Goal: Task Accomplishment & Management: Complete application form

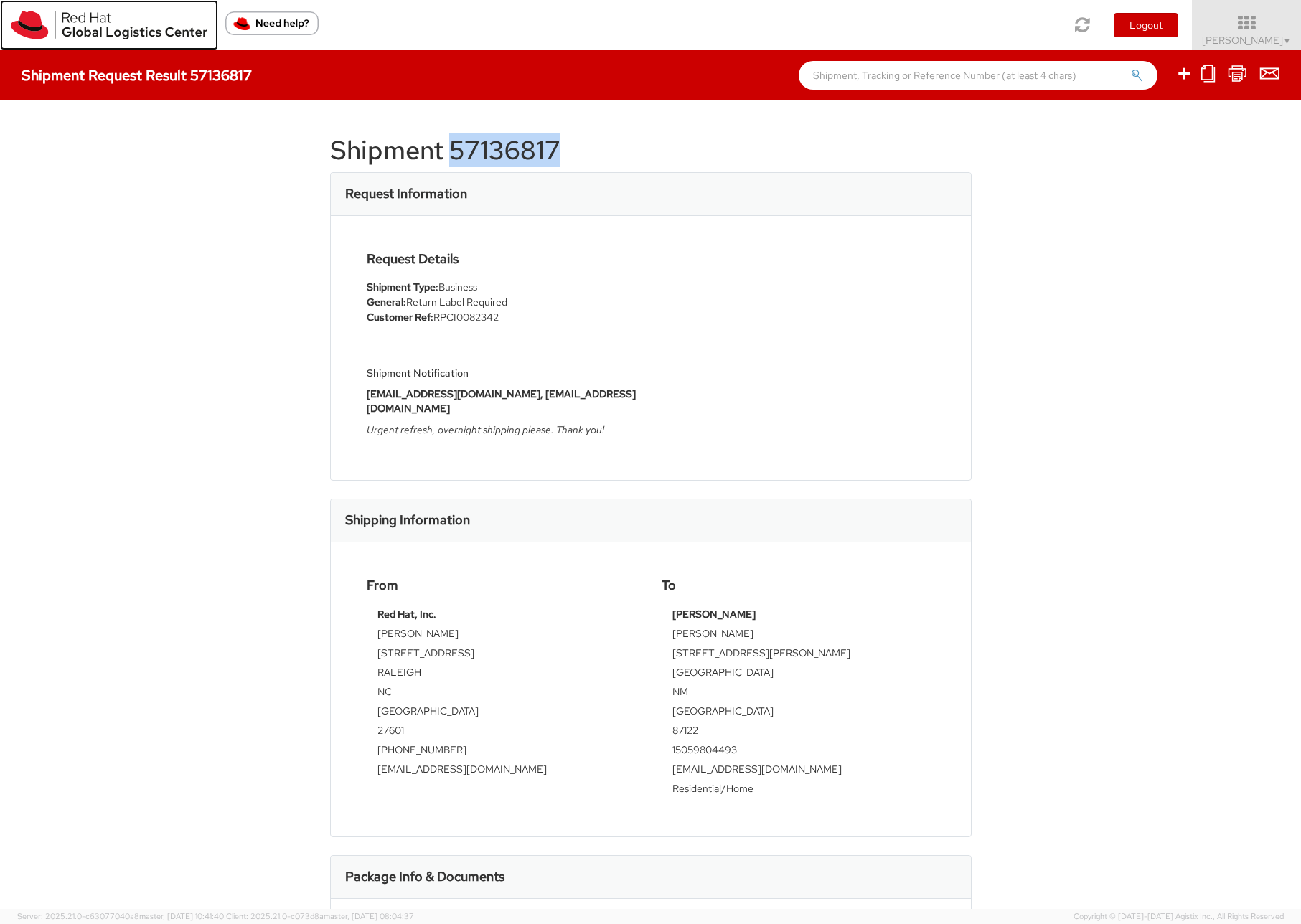
click at [101, 15] on img at bounding box center [108, 24] width 196 height 29
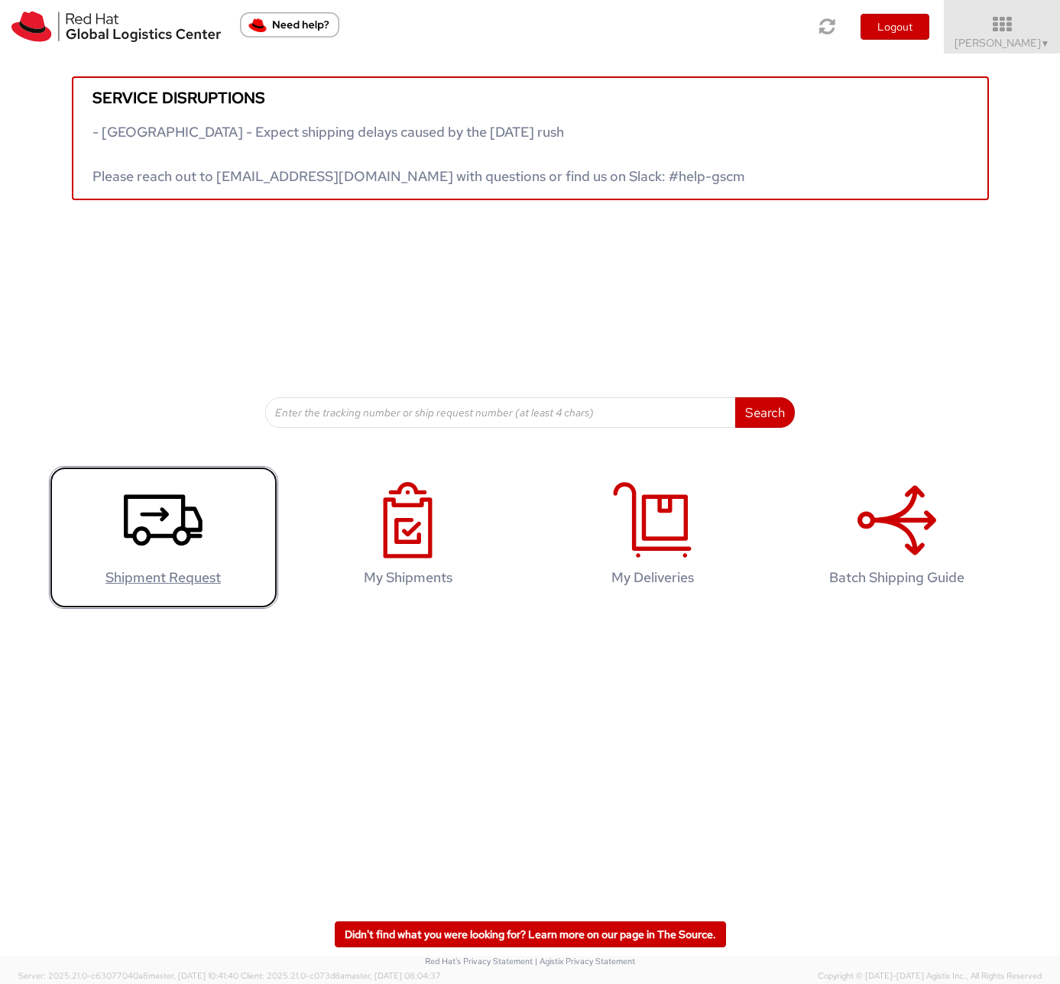
click at [157, 523] on icon at bounding box center [163, 520] width 79 height 76
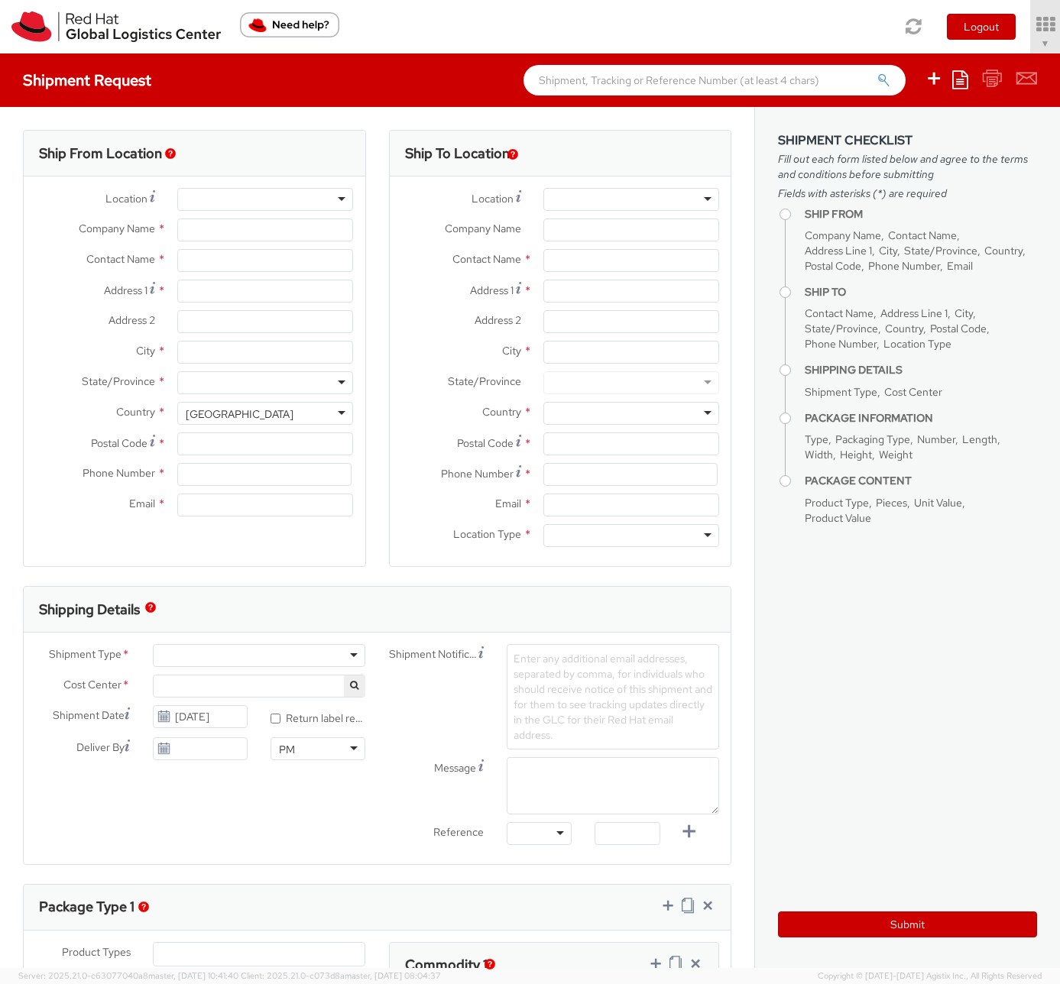
select select "850"
select select
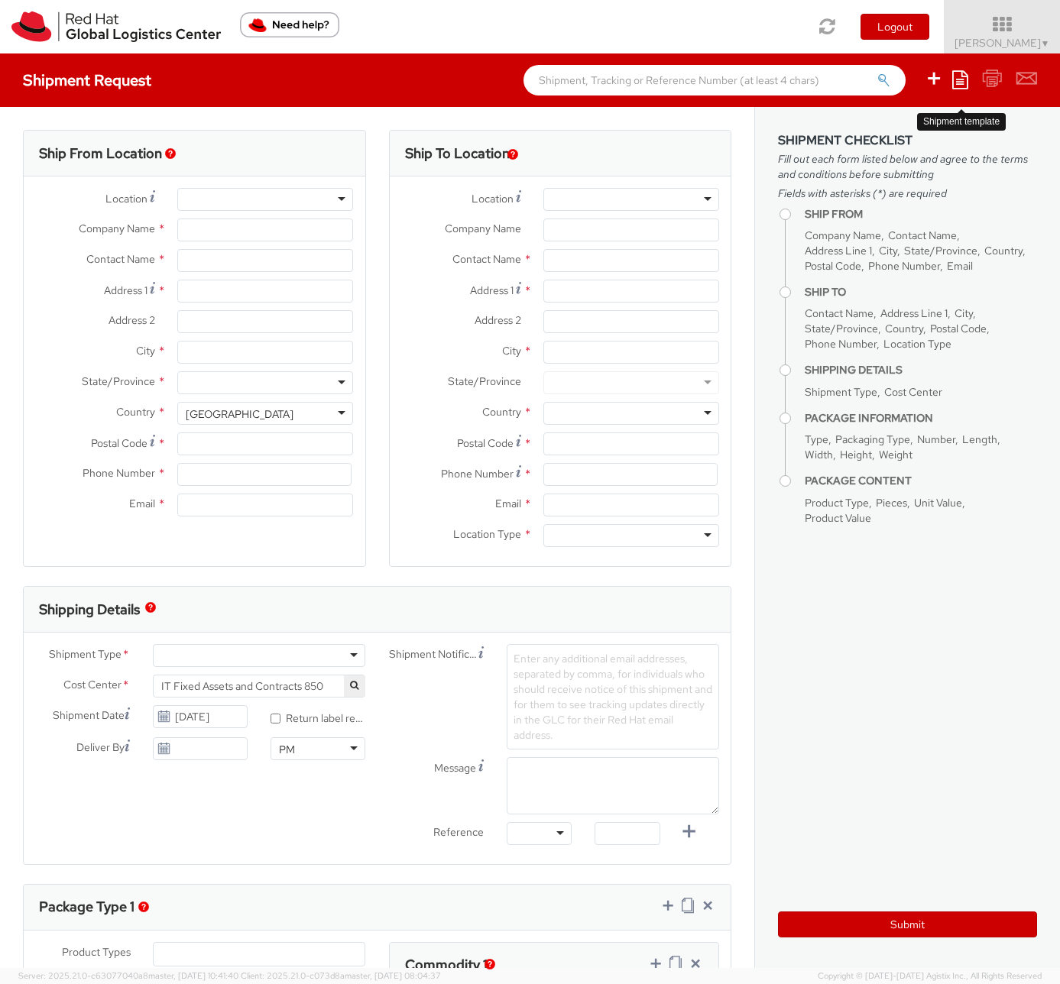
click at [956, 83] on icon at bounding box center [960, 79] width 16 height 18
click at [876, 131] on link "Create from template" at bounding box center [901, 128] width 134 height 20
type input "Red Hat, Inc."
type input "Tammy Debo"
type input "100 East Davie Street"
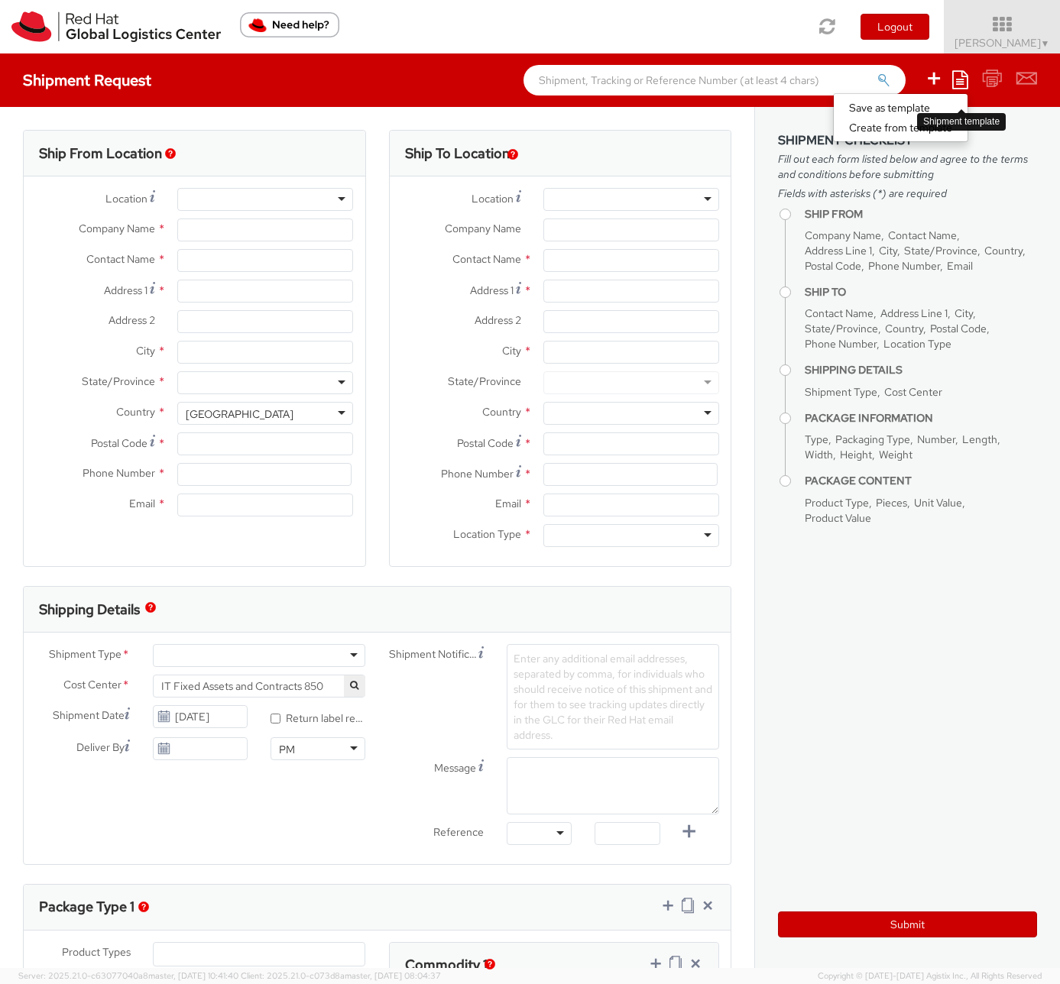
type input "RALEIGH"
type input "27601"
type input "919-754-4950"
type input "tdebo@redhat.com"
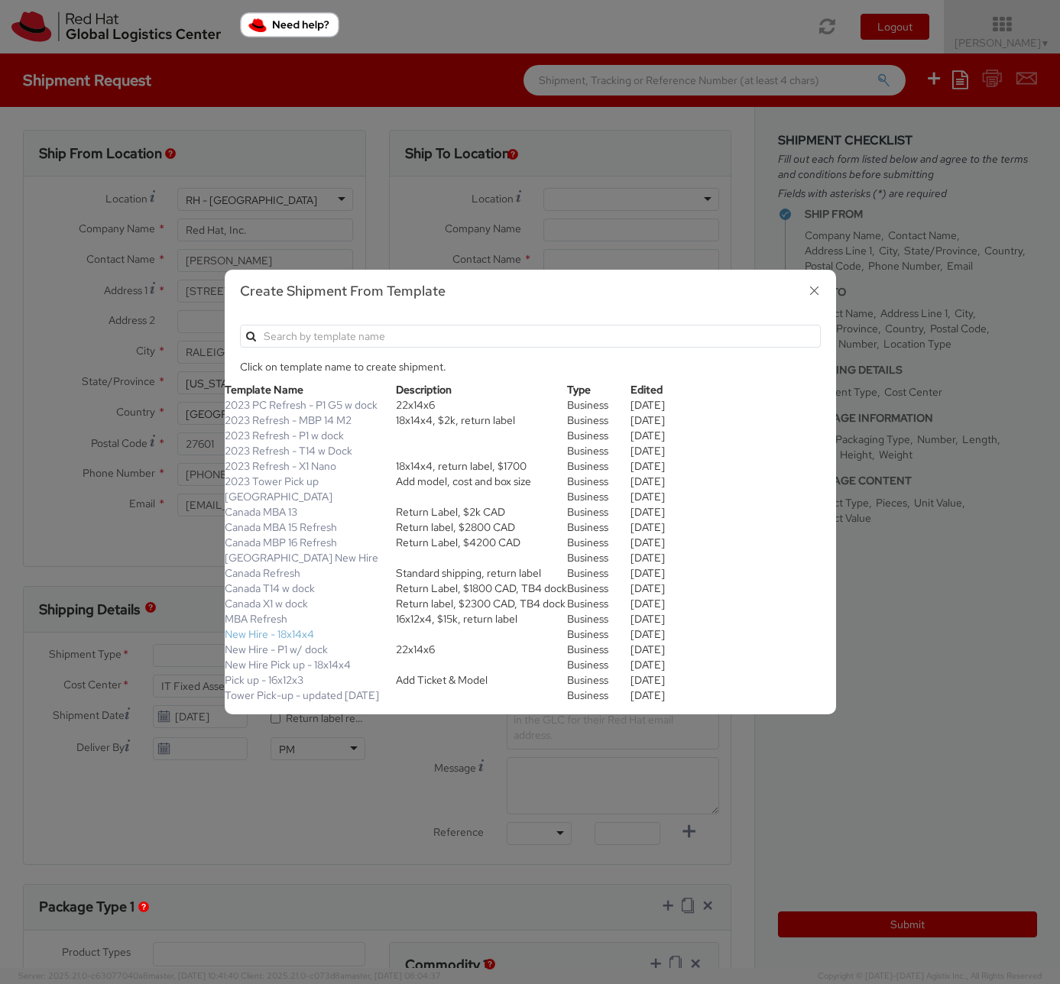
click at [285, 634] on link "New Hire - 18x14x4" at bounding box center [269, 634] width 89 height 14
type textarea "New Hire. Standard shipping. Thank you!"
type input "*RPCI*"
select select "LAPTOP"
type input "1"
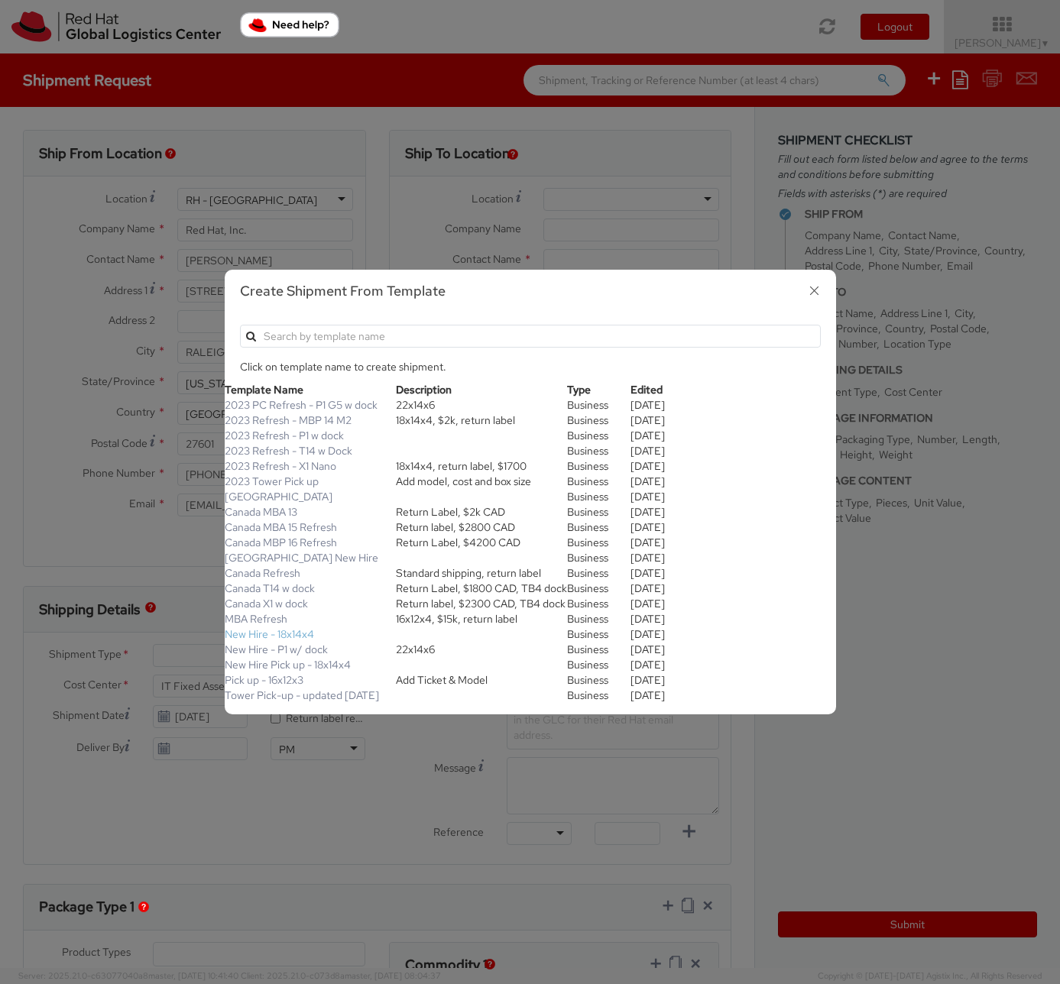
type input "18"
type input "14"
type input "4"
type input "8"
select select "LAPTOP"
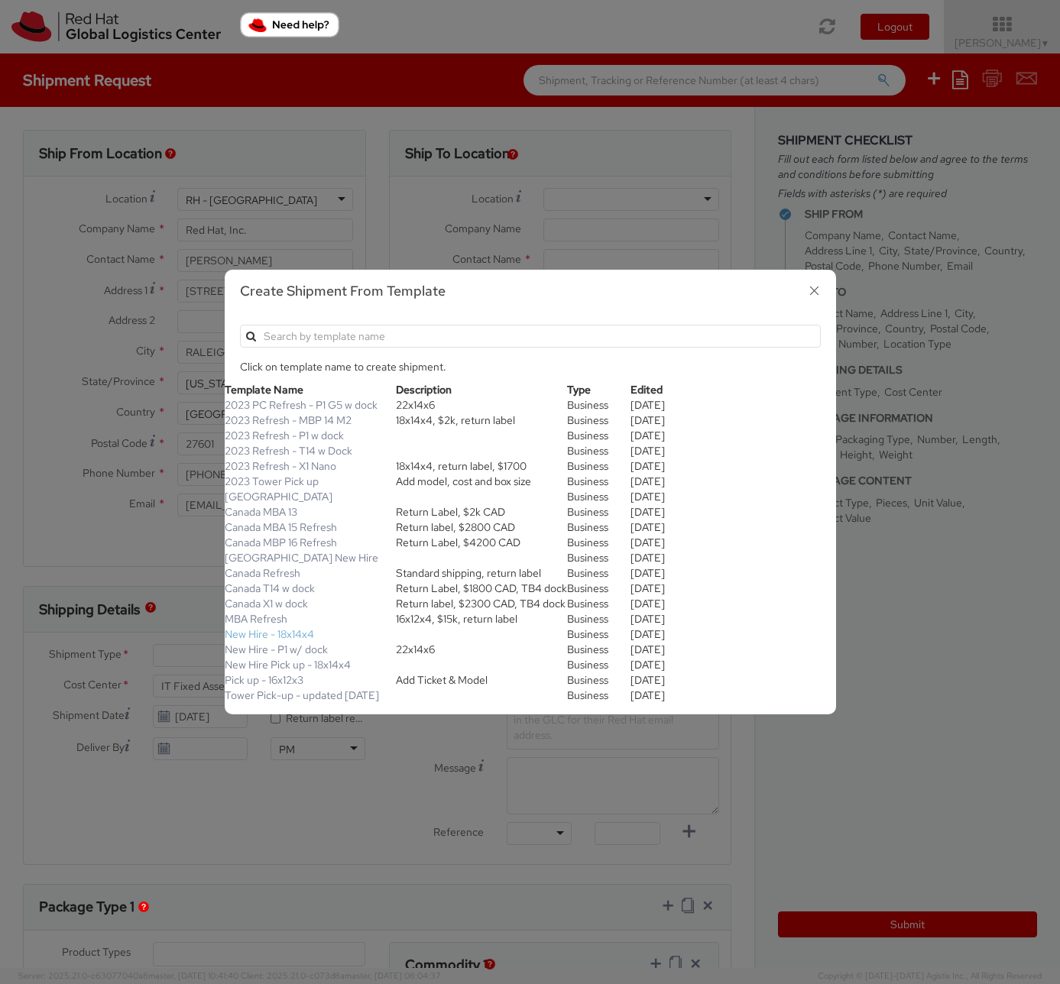
type input "2,000.00"
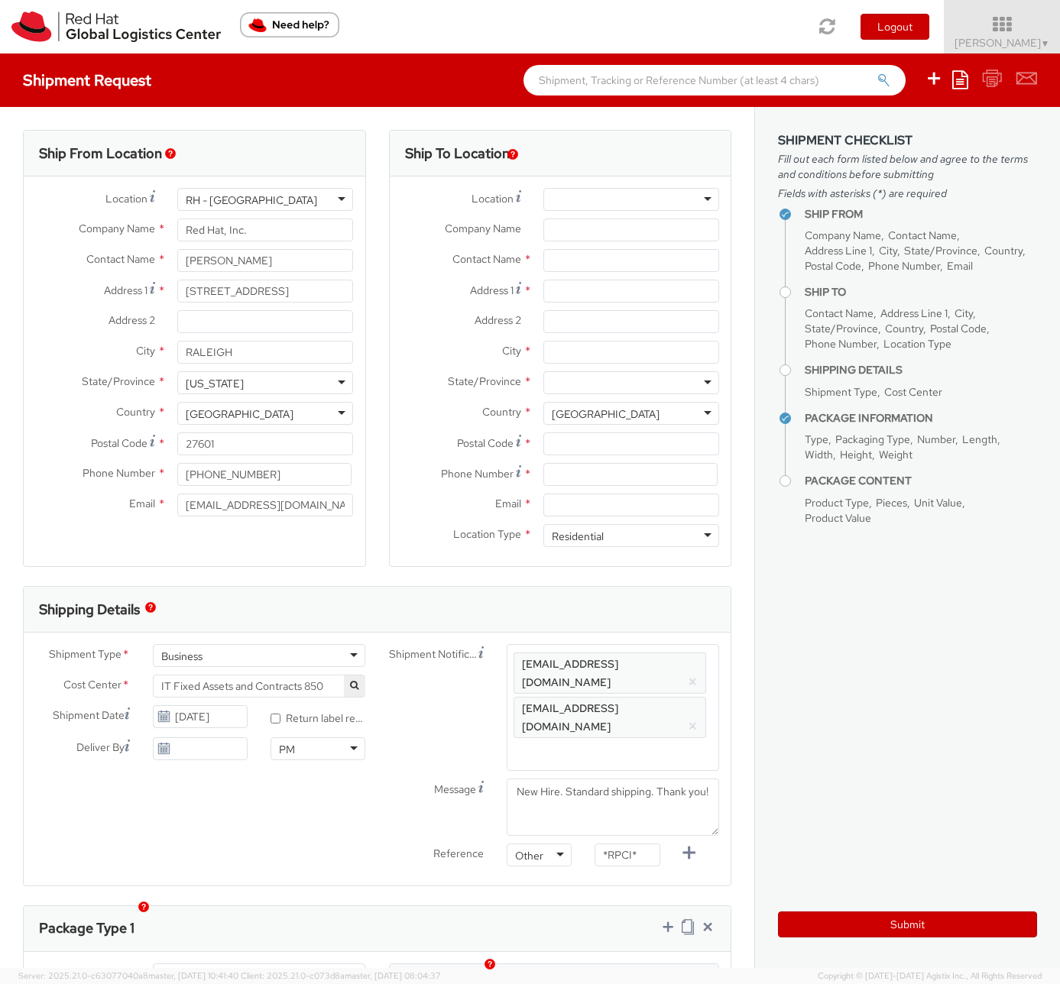
scroll to position [44, 0]
click at [588, 257] on input "text" at bounding box center [631, 260] width 176 height 23
paste input "Rajesh Kumar"
type input "Rajesh Kumar"
click at [588, 293] on input "Address 1 *" at bounding box center [631, 291] width 176 height 23
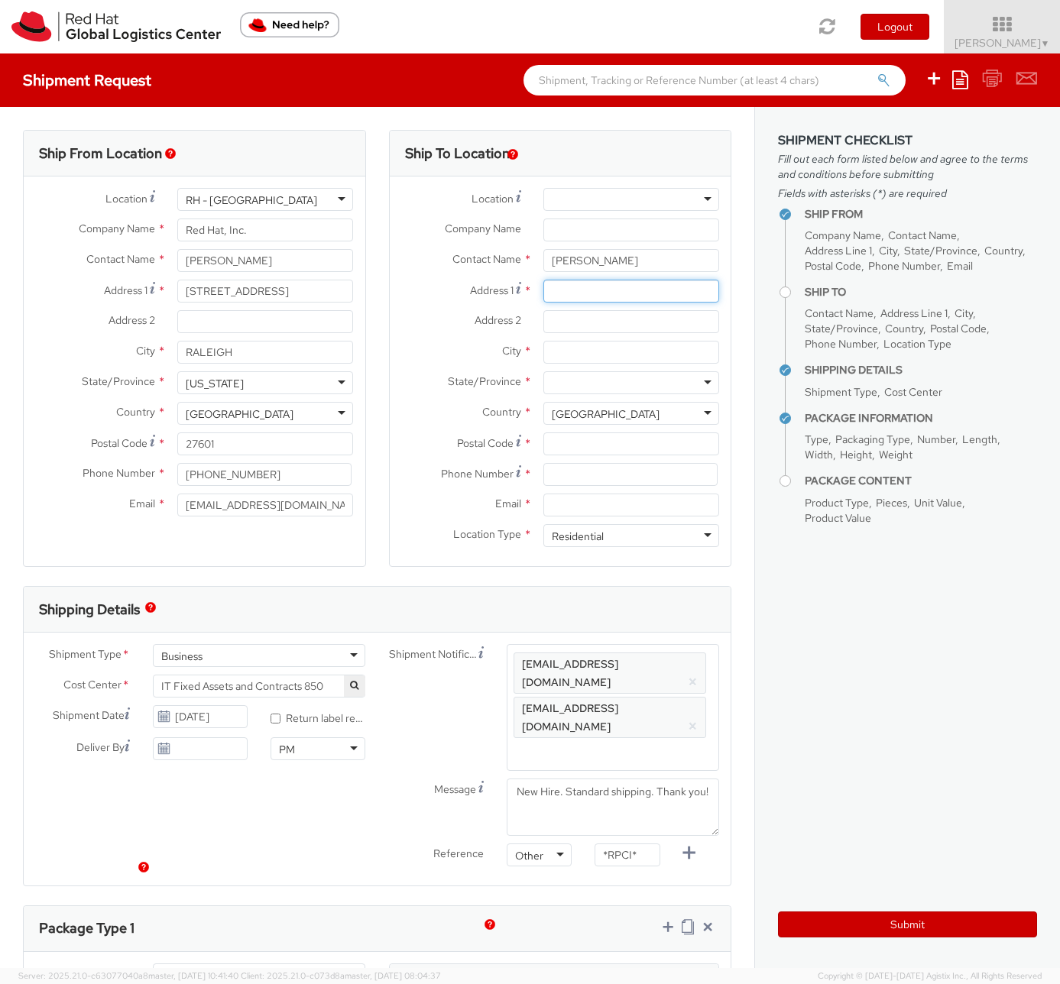
paste input "9175 Paul Revere Dr"
type input "9175 Paul Revere Dr"
click at [593, 319] on input "Address 2 *" at bounding box center [631, 321] width 176 height 23
paste input "Apartment D"
type input "Apartment D"
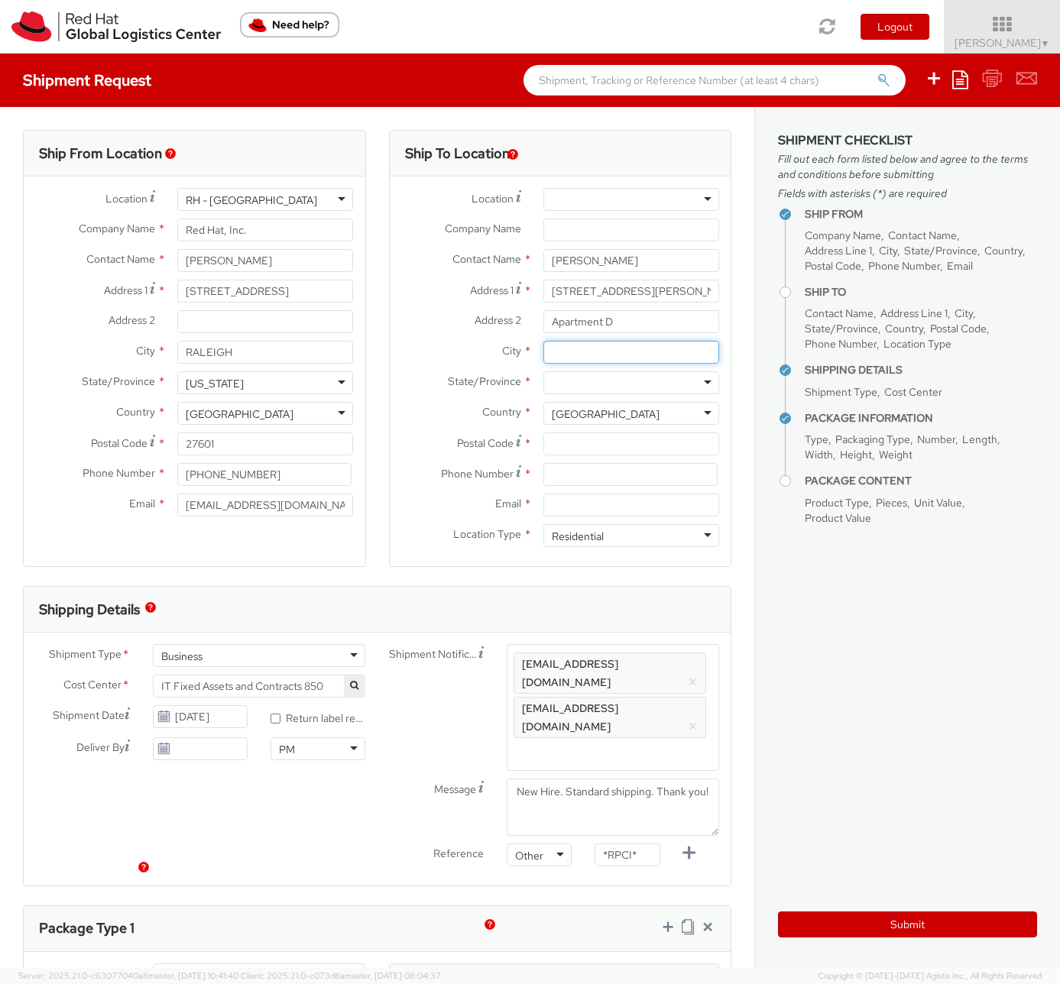
click at [593, 348] on input "City *" at bounding box center [631, 352] width 176 height 23
paste input "St. Louis"
type input "St. Louis"
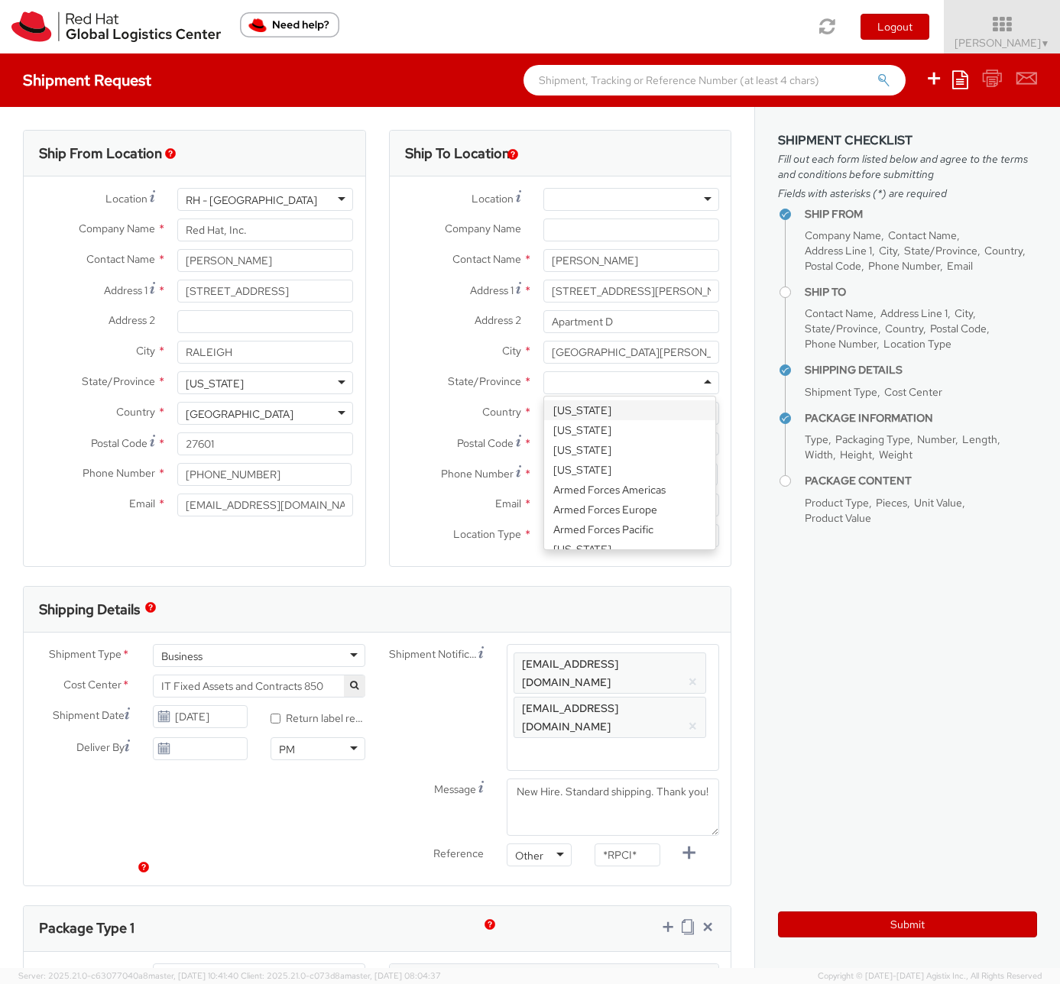
click at [584, 379] on div at bounding box center [631, 382] width 176 height 23
type input "m"
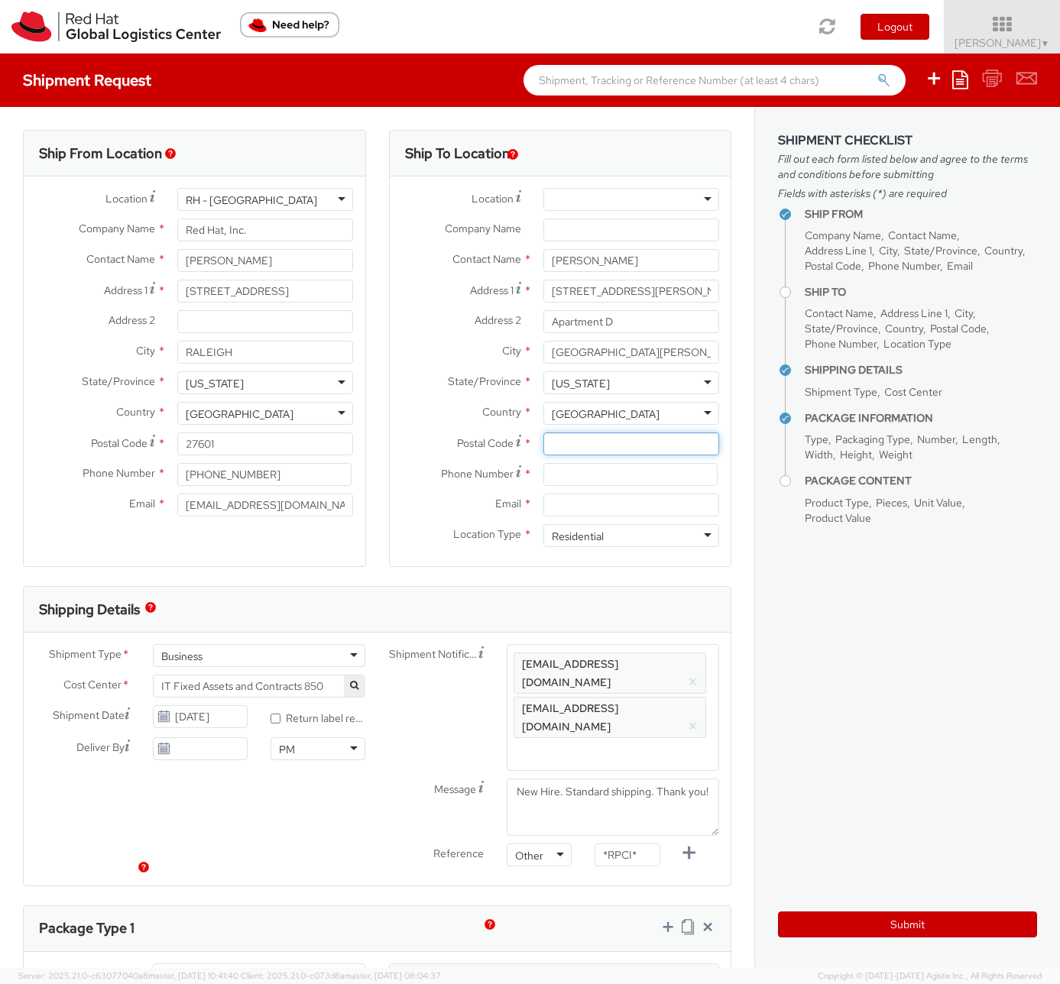
click at [568, 448] on input "Postal Code *" at bounding box center [631, 443] width 176 height 23
paste input "63123"
type input "63123"
click at [624, 472] on input at bounding box center [630, 474] width 174 height 23
paste input "(716) 993-0014"
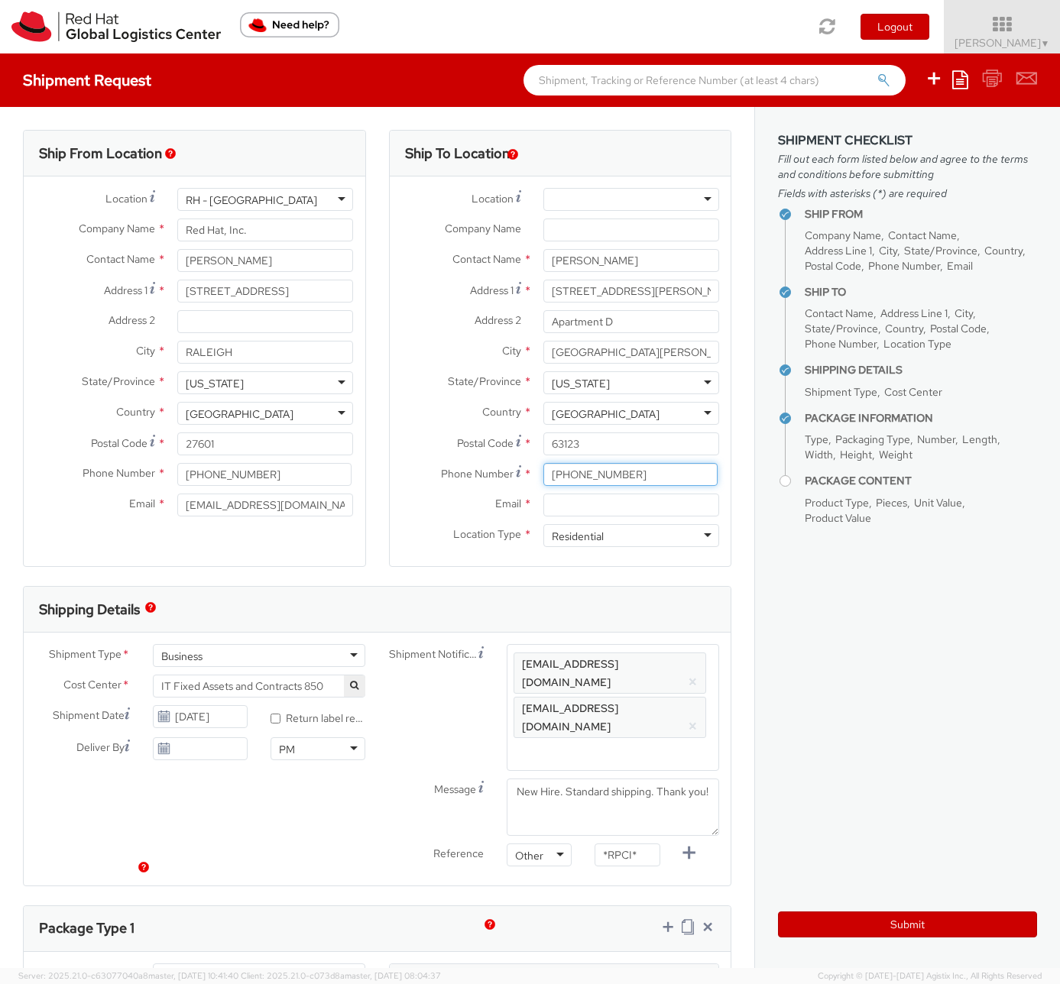
type input "(716) 993-0014"
click at [639, 514] on input "Email *" at bounding box center [631, 505] width 176 height 23
paste input "najain@redhat.com"
type input "najain@redhat.com"
click at [688, 673] on button "×" at bounding box center [693, 682] width 10 height 18
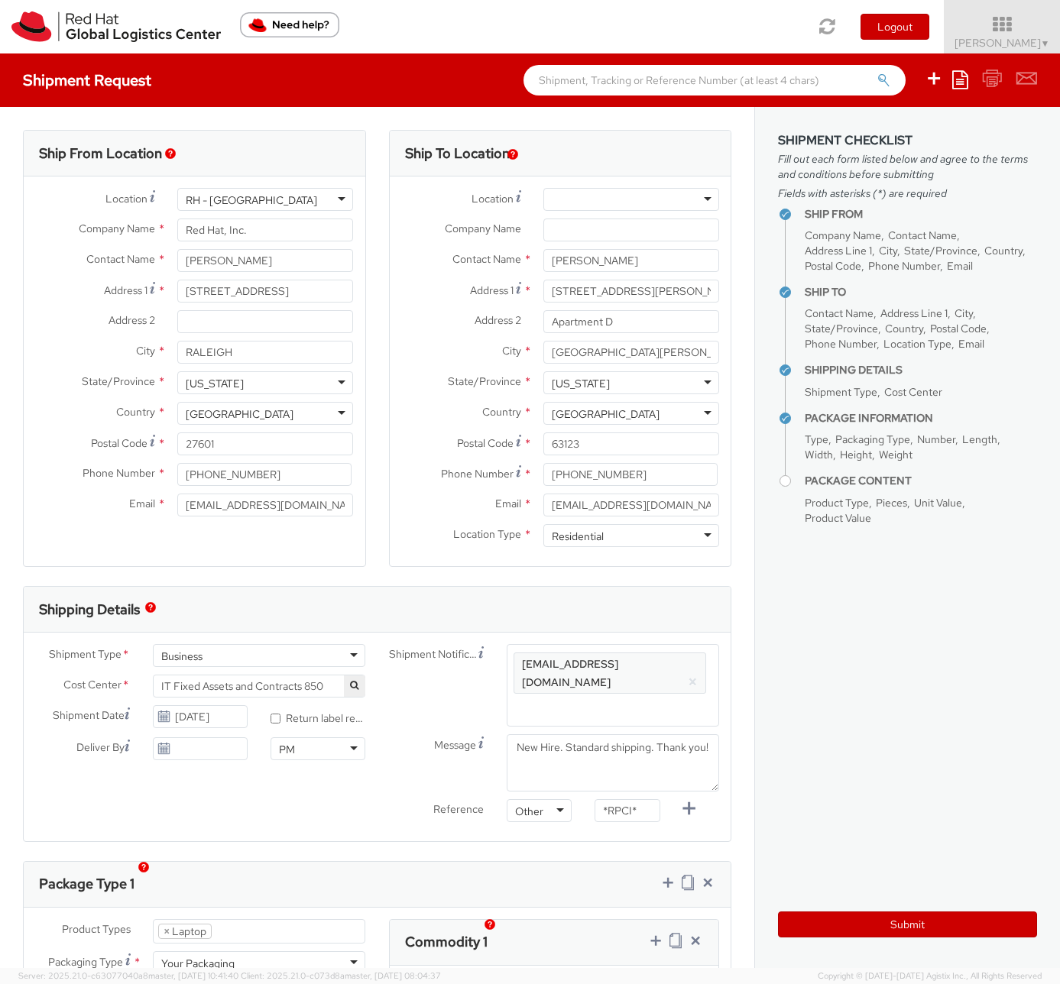
click at [688, 673] on button "×" at bounding box center [693, 682] width 10 height 18
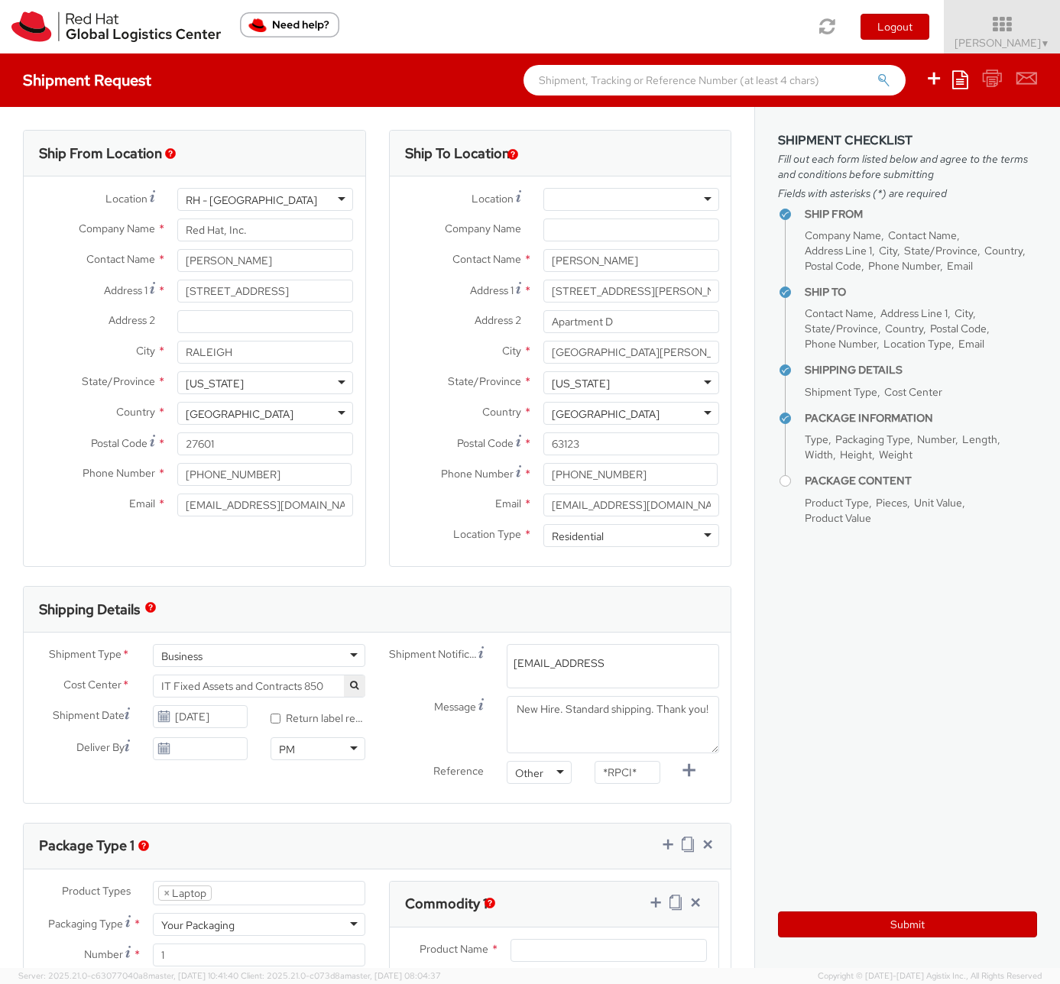
type input "pgarah@redhat.com"
